Goal: Transaction & Acquisition: Subscribe to service/newsletter

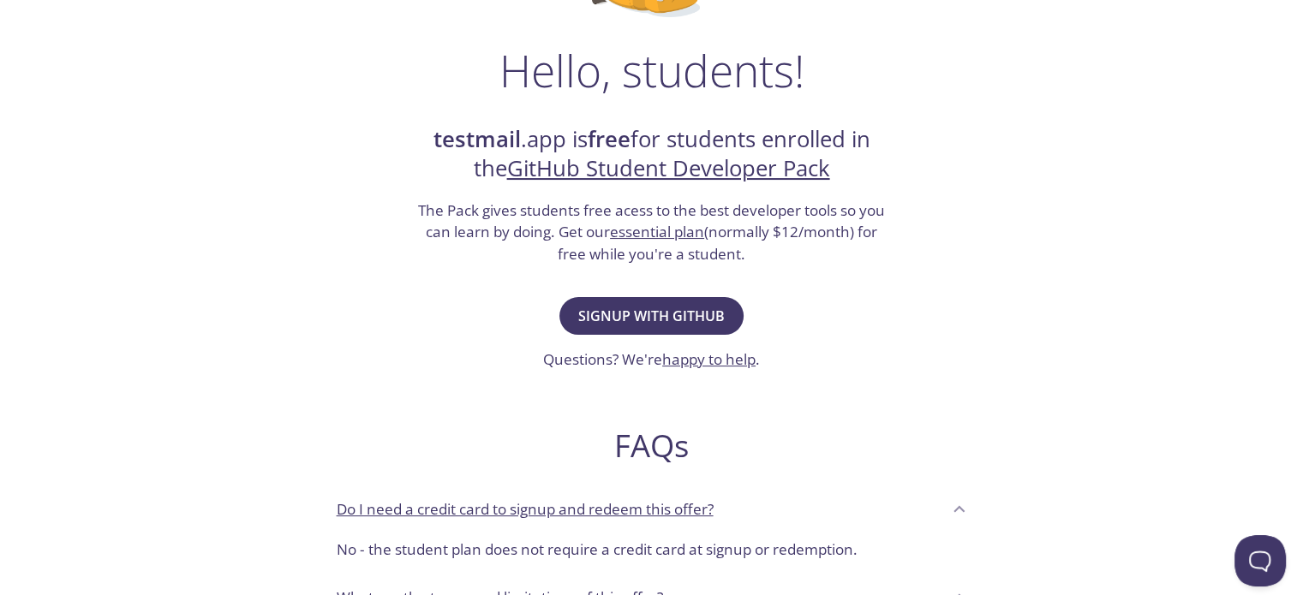
scroll to position [248, 0]
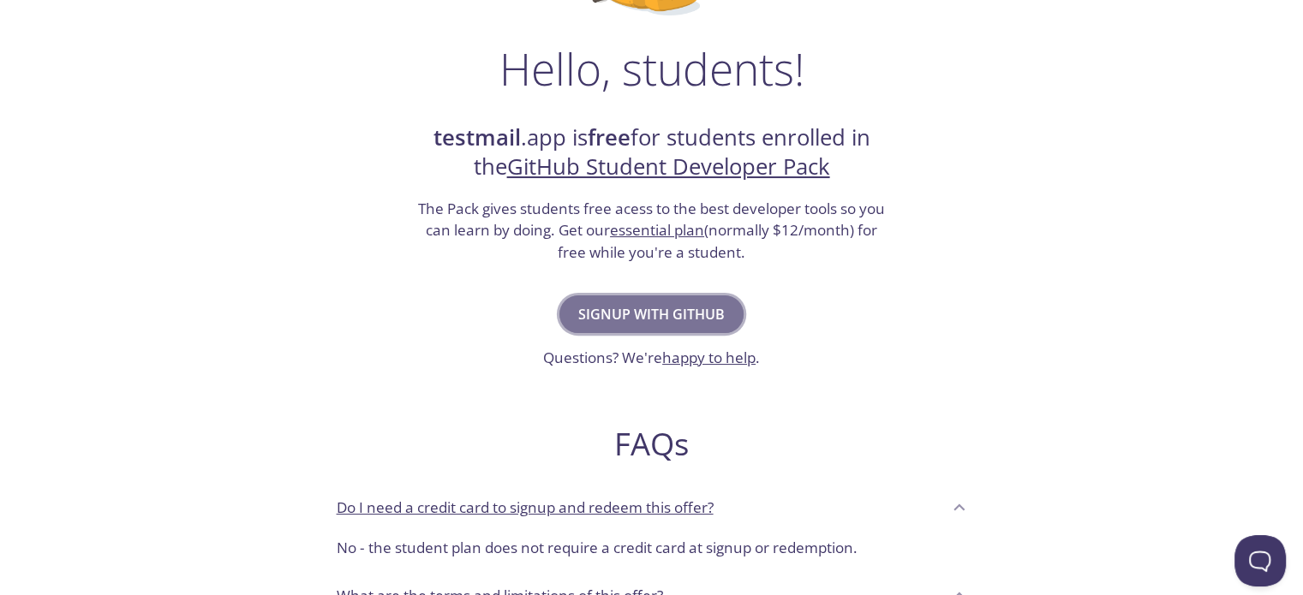
click at [620, 307] on span "Signup with GitHub" at bounding box center [651, 314] width 146 height 24
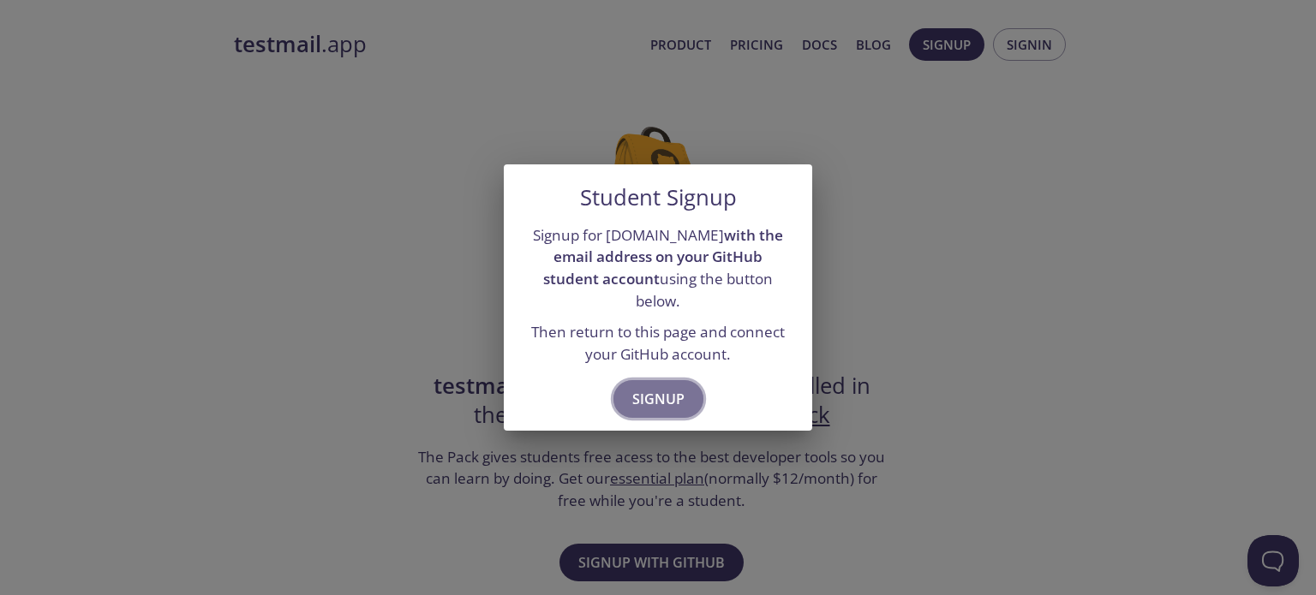
click at [642, 380] on button "Signup" at bounding box center [658, 399] width 90 height 38
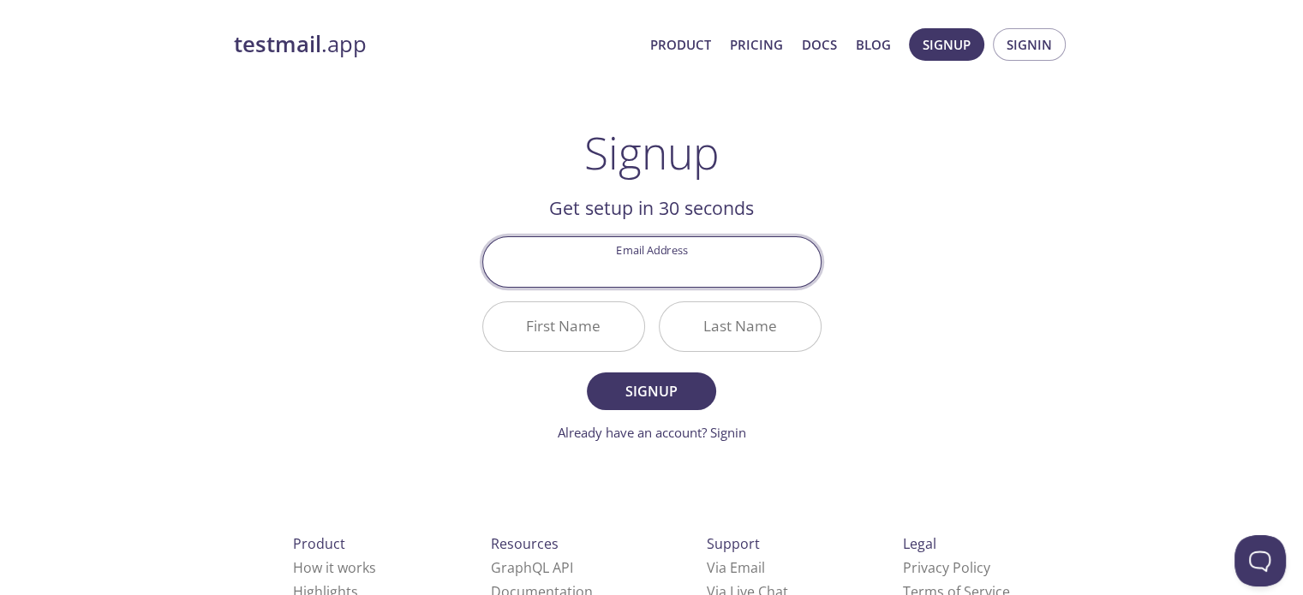
click at [644, 270] on input "Email Address" at bounding box center [651, 261] width 337 height 49
type input "[EMAIL_ADDRESS][DOMAIN_NAME]"
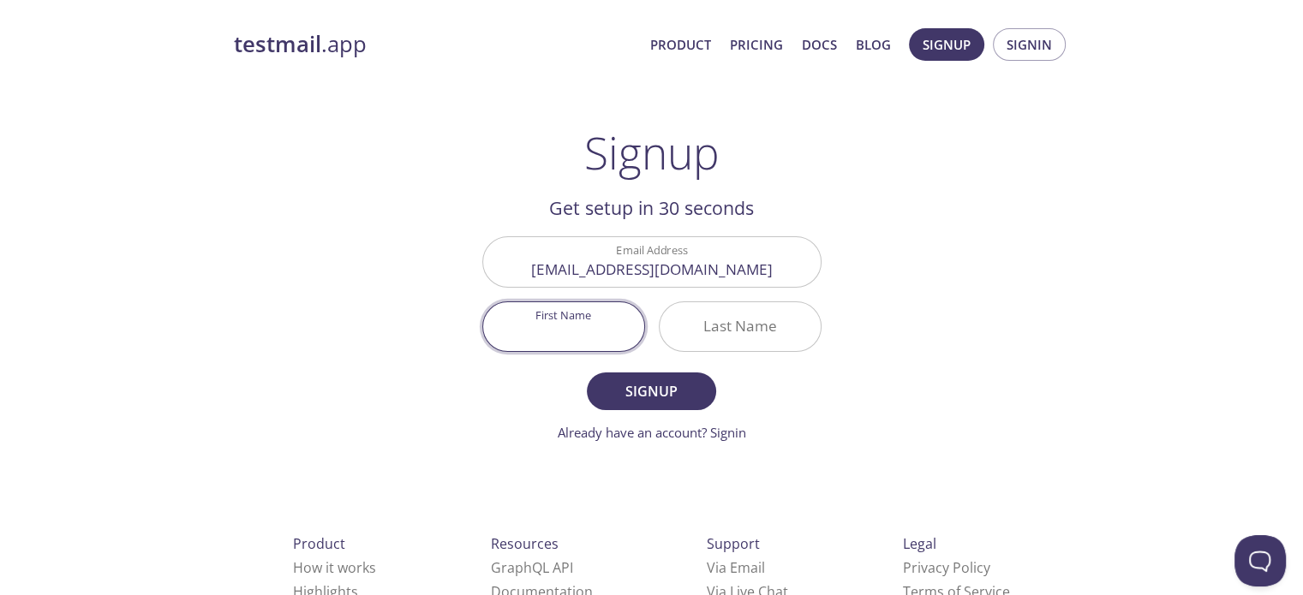
click at [585, 318] on input "First Name" at bounding box center [563, 326] width 161 height 49
type input "[PERSON_NAME]"
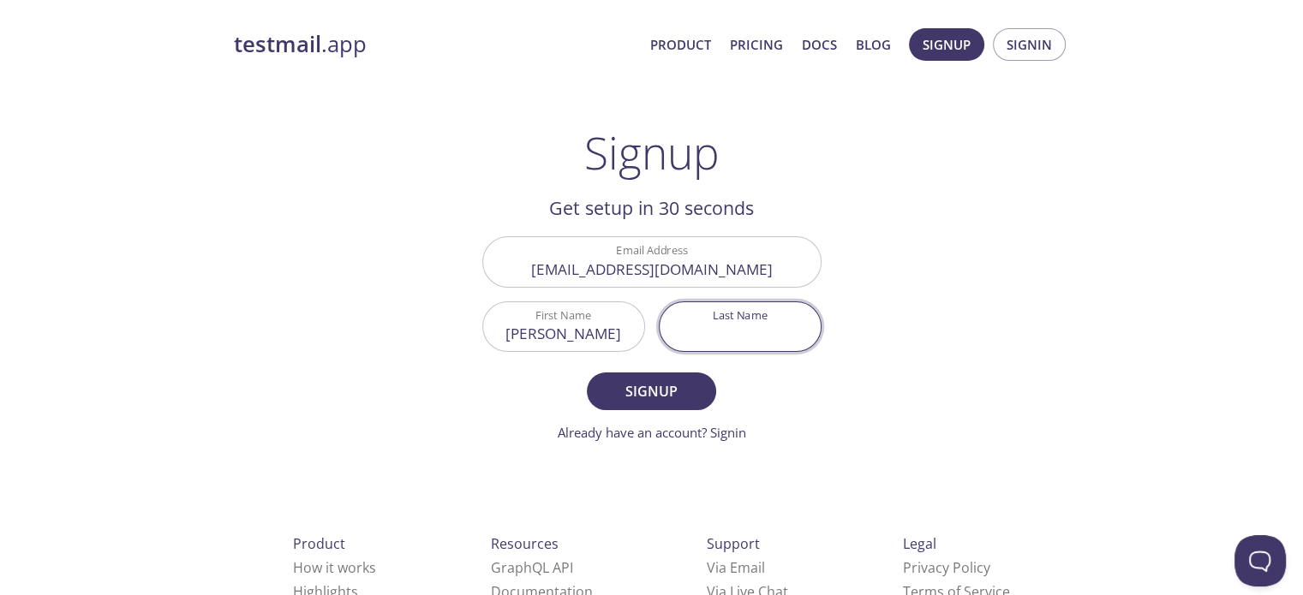
click at [661, 321] on input "Last Name" at bounding box center [740, 326] width 161 height 49
type input "Akmal"
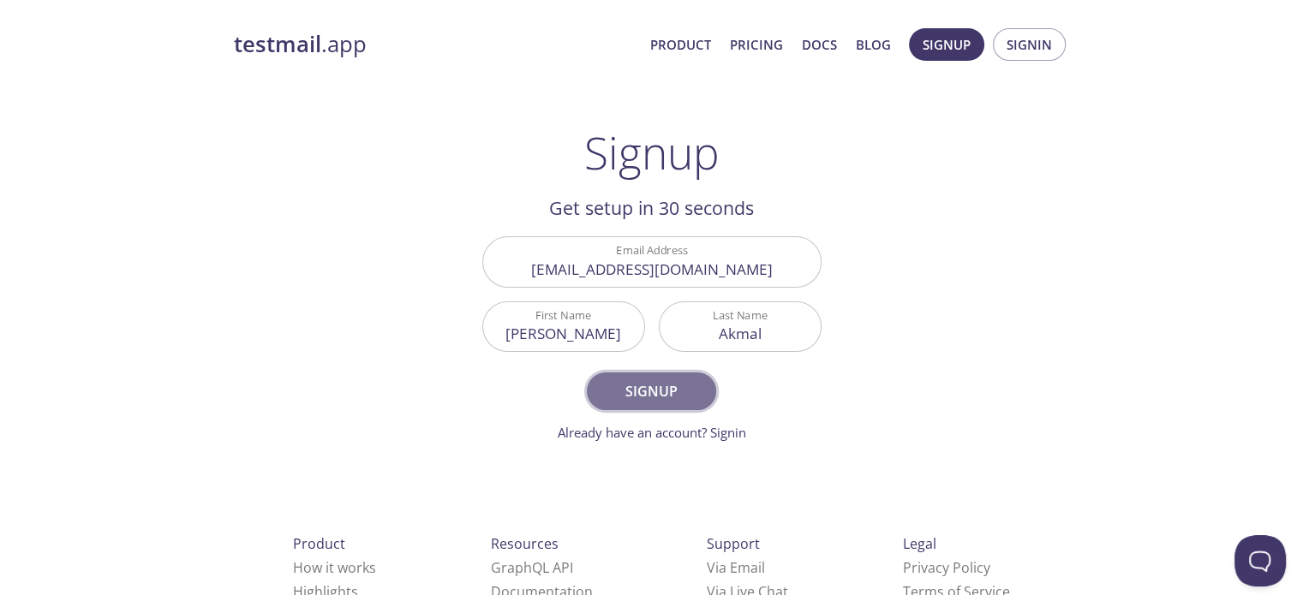
click at [629, 387] on span "Signup" at bounding box center [651, 391] width 91 height 24
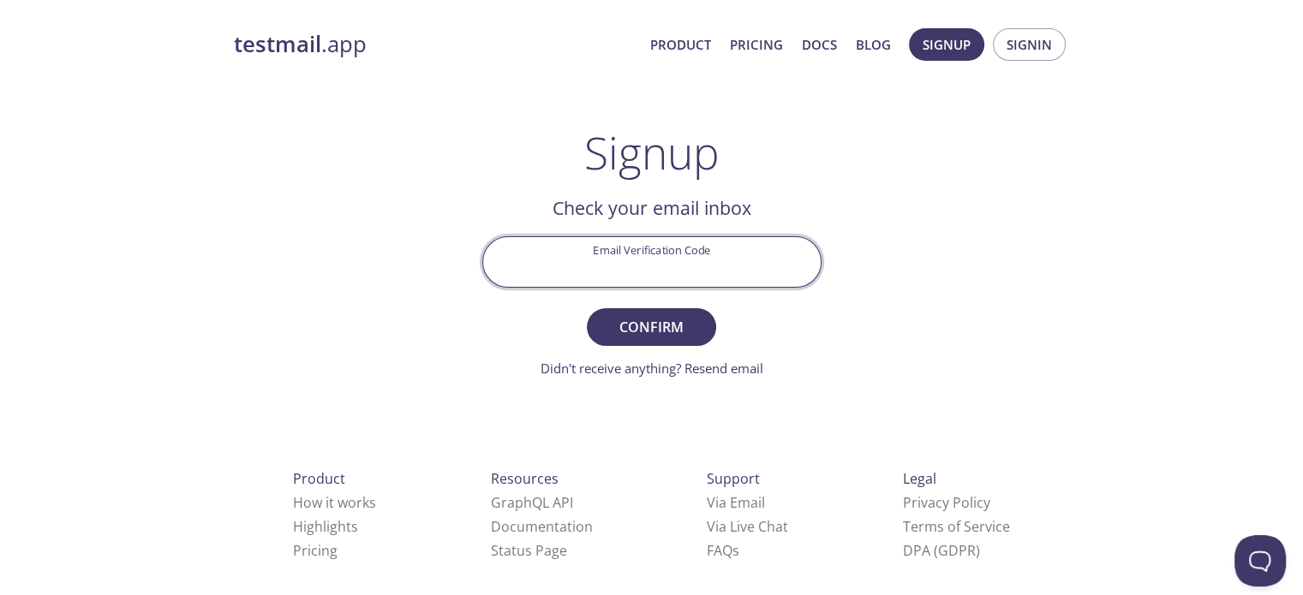
click at [607, 239] on input "Email Verification Code" at bounding box center [651, 261] width 337 height 49
paste input "JGF4JV2"
type input "JGF4JV2"
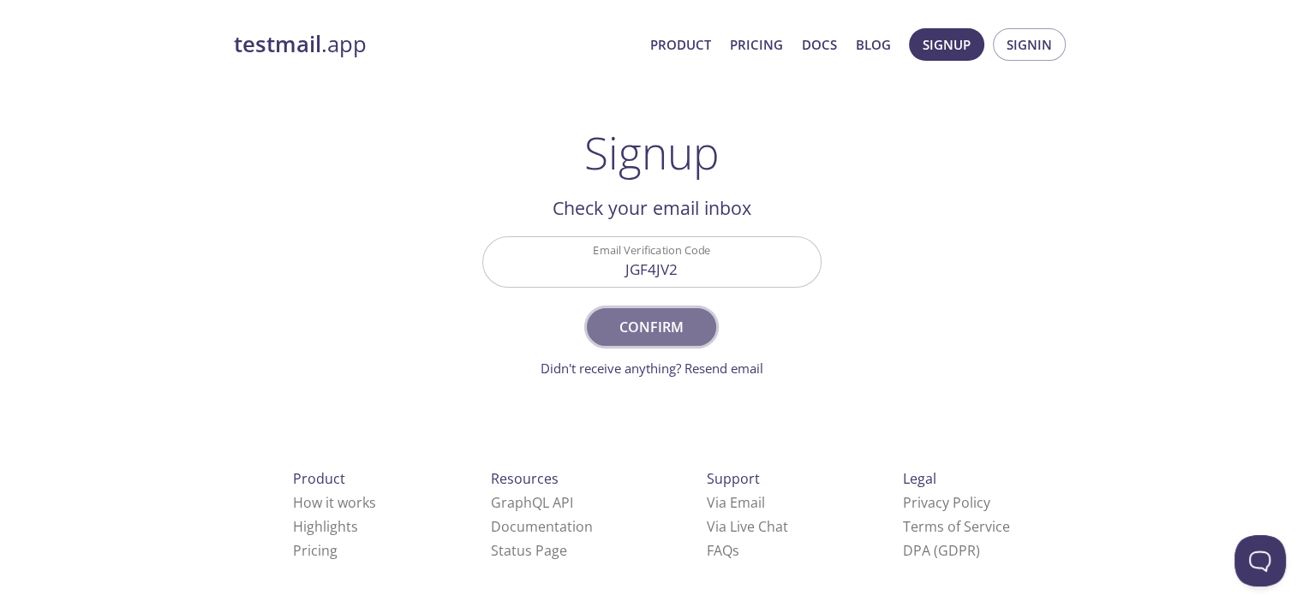
click at [652, 319] on span "Confirm" at bounding box center [651, 327] width 91 height 24
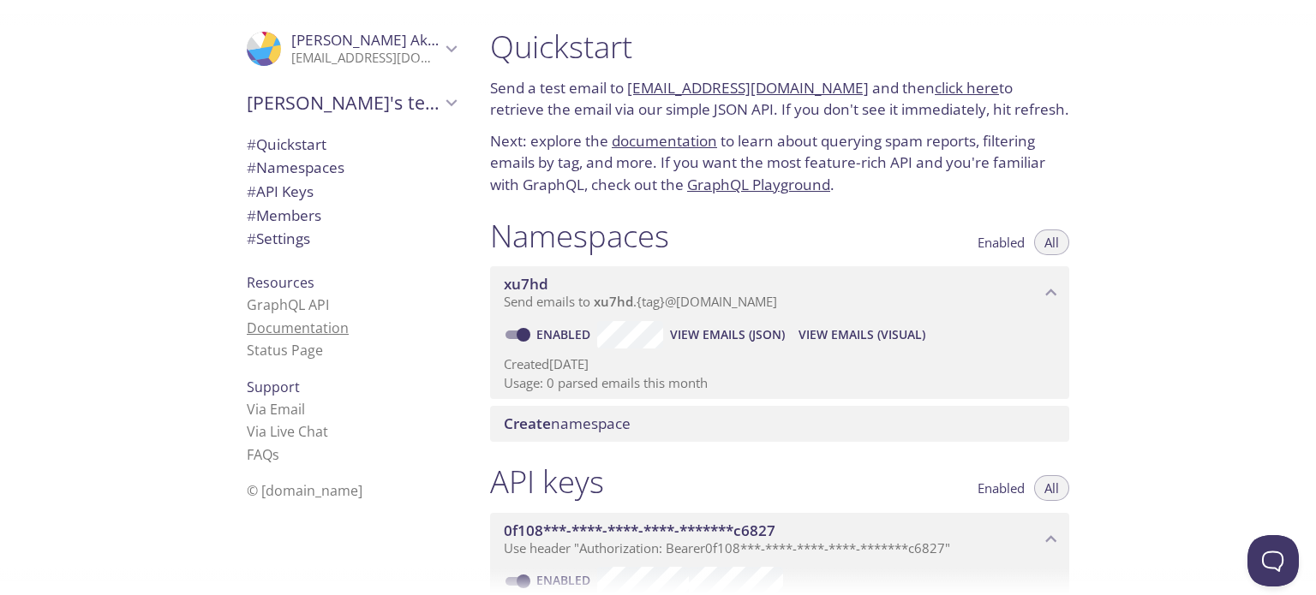
click at [256, 330] on link "Documentation" at bounding box center [298, 328] width 102 height 19
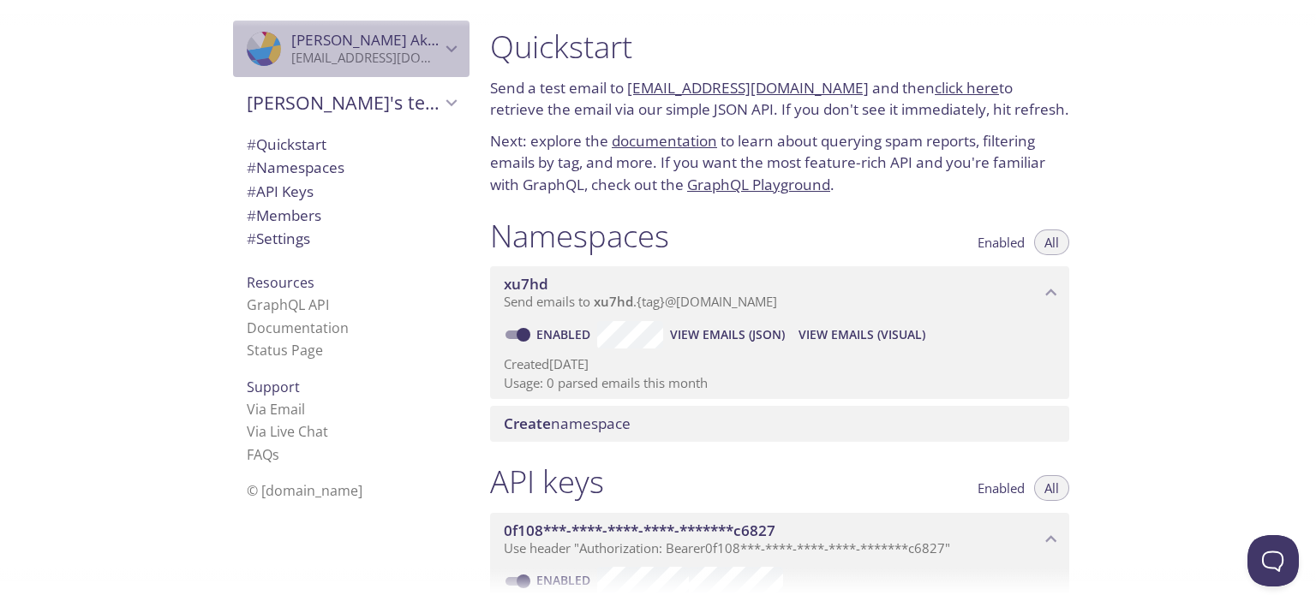
click at [426, 44] on span "Mohamed Akmal" at bounding box center [365, 40] width 149 height 19
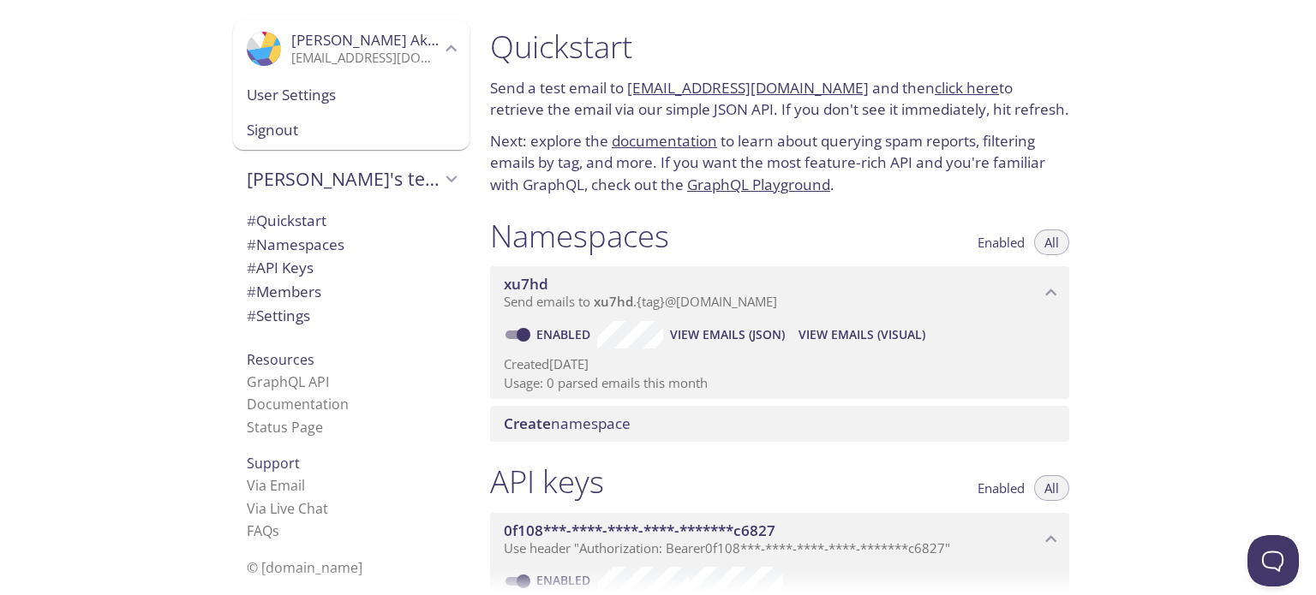
click at [480, 194] on div "Quickstart Send a test email to xu7hd.test@inbox.testmail.app and then click he…" at bounding box center [779, 111] width 606 height 189
click at [113, 330] on div ".cls-1 { fill: #6d5ca8; } .cls-2 { fill: #3fc191; } .cls-3 { fill: #3b4752; } .…" at bounding box center [238, 297] width 476 height 595
